Goal: Information Seeking & Learning: Understand process/instructions

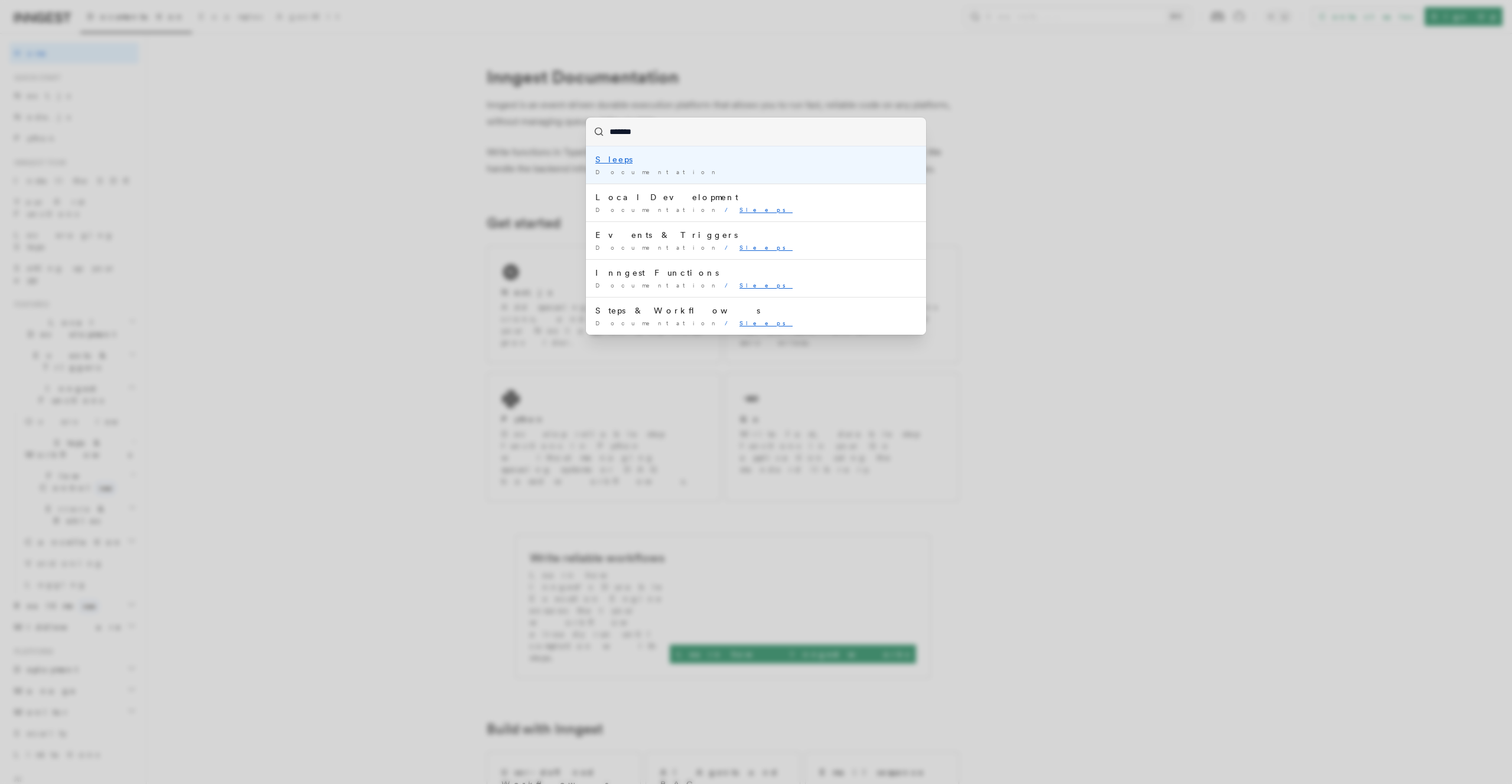
type input "********"
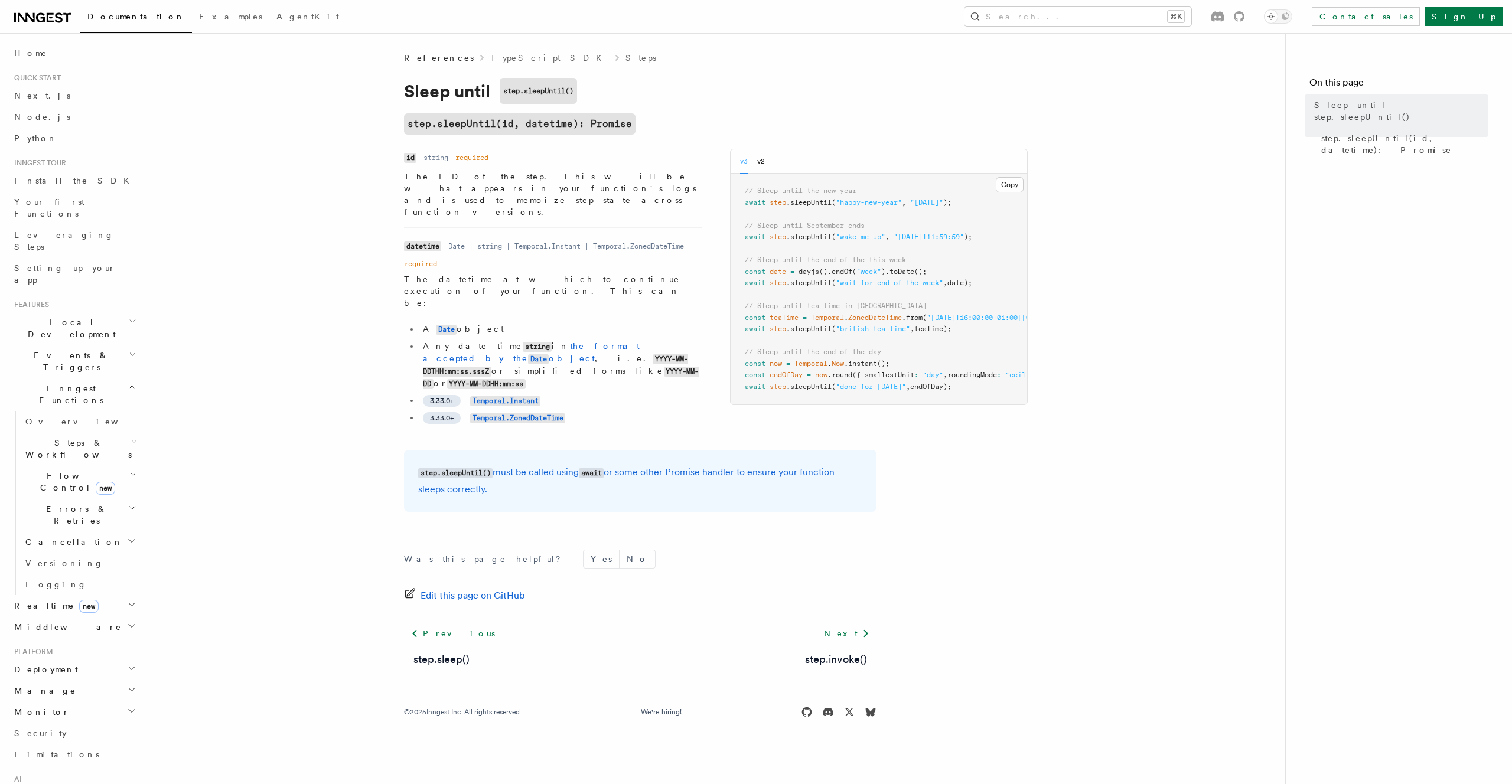
click at [821, 273] on span "()" at bounding box center [824, 272] width 8 height 8
drag, startPoint x: 928, startPoint y: 270, endPoint x: 802, endPoint y: 275, distance: 126.1
click at [802, 275] on span "const date = dayjs () .endOf ( "week" ) .toDate ();" at bounding box center [835, 272] width 182 height 8
copy span "dayjs () .endOf ( "week" ) .toDate ()"
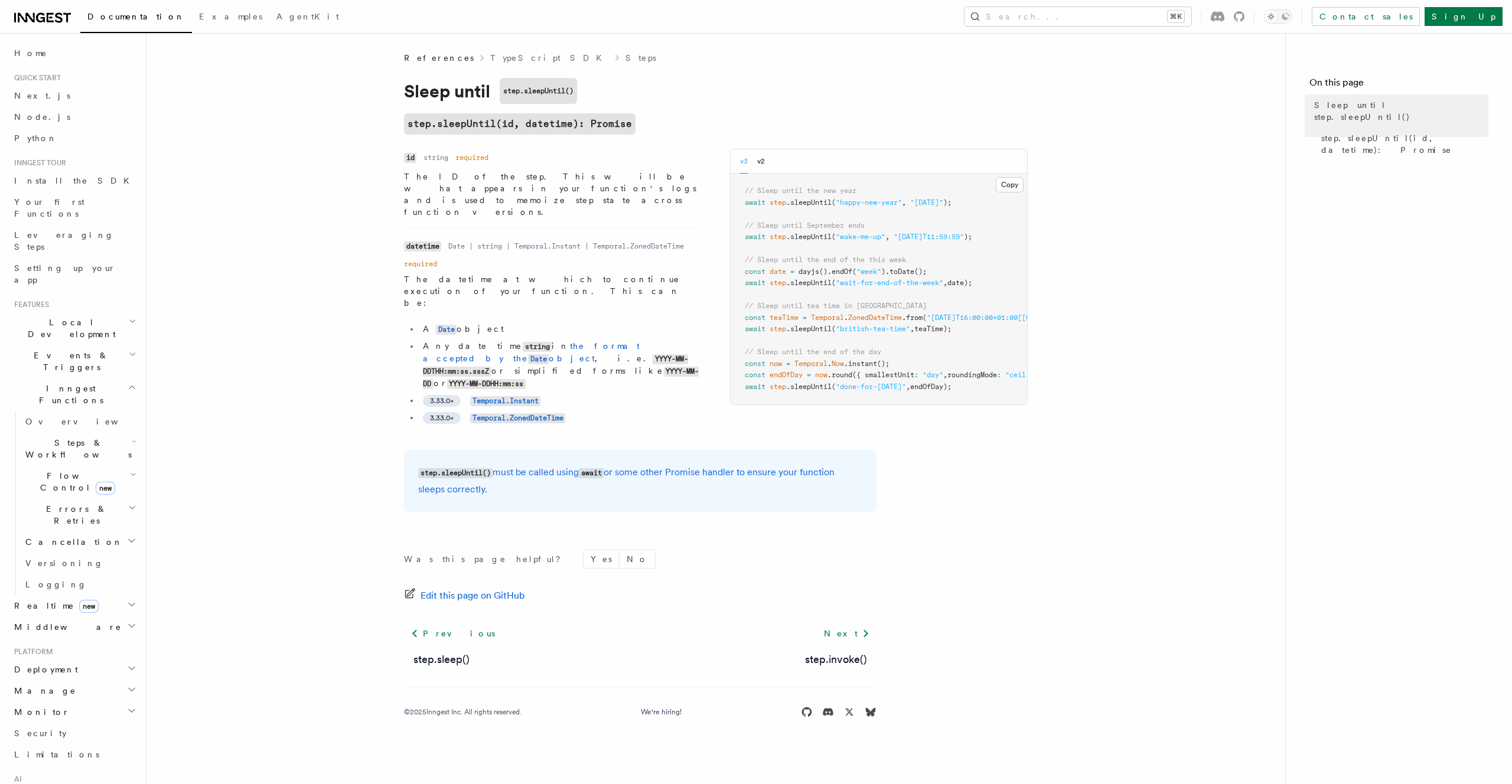
click at [1104, 291] on article "References TypeScript SDK Steps Sleep until step.sleepUntil() step.sleepUntil(i…" at bounding box center [716, 399] width 1101 height 695
